Goal: Transaction & Acquisition: Purchase product/service

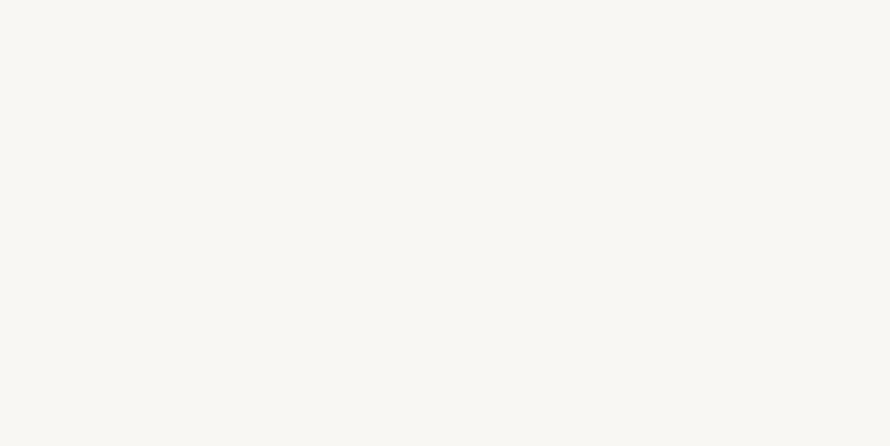
select select "HU"
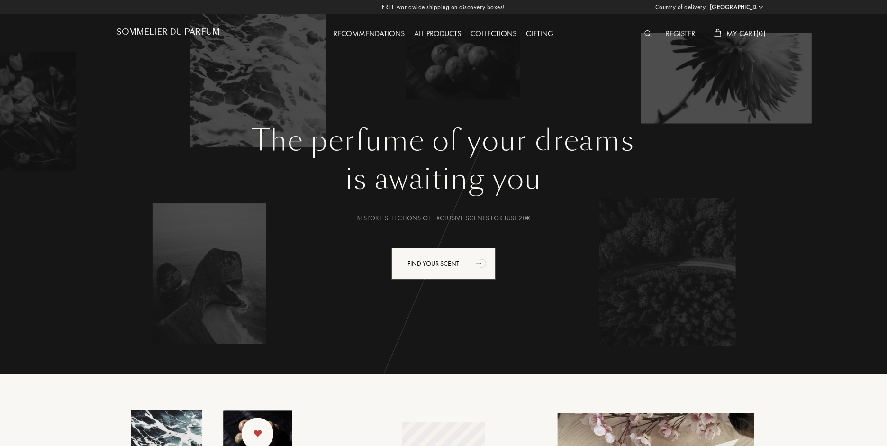
click at [442, 37] on div "All products" at bounding box center [437, 34] width 56 height 12
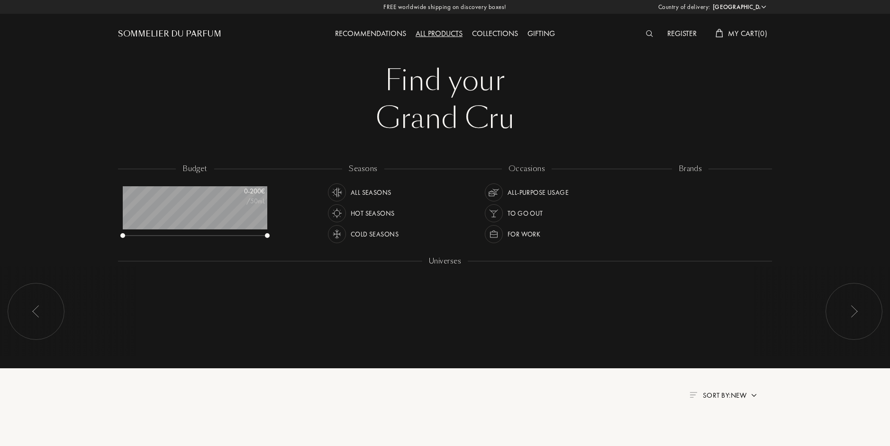
select select "HU"
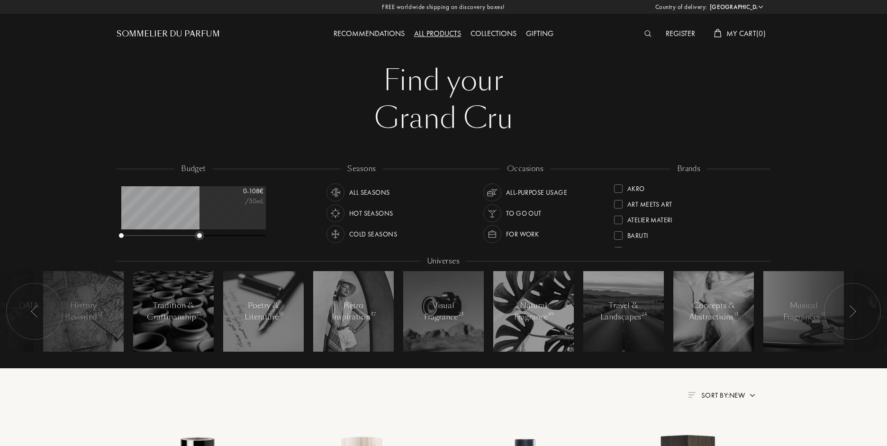
click at [197, 228] on div "0 - 108 € /50mL" at bounding box center [193, 212] width 145 height 53
click at [347, 235] on div "Cold Seasons" at bounding box center [361, 234] width 71 height 18
click at [504, 211] on div "To go Out" at bounding box center [512, 213] width 58 height 18
